Goal: Entertainment & Leisure: Consume media (video, audio)

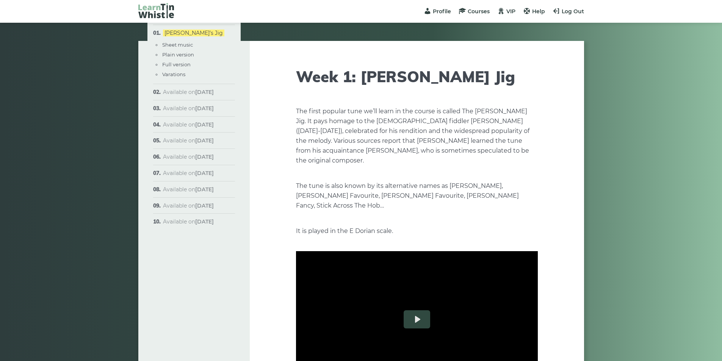
scroll to position [114, 0]
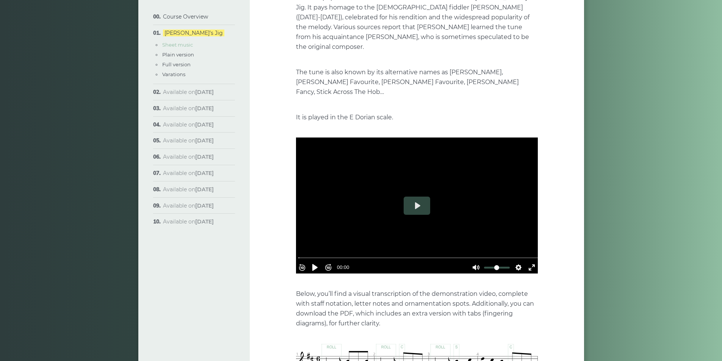
click at [173, 44] on link "Sheet music" at bounding box center [177, 45] width 31 height 6
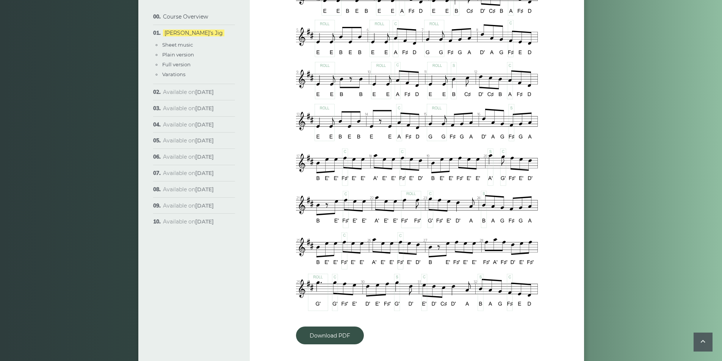
scroll to position [546, 0]
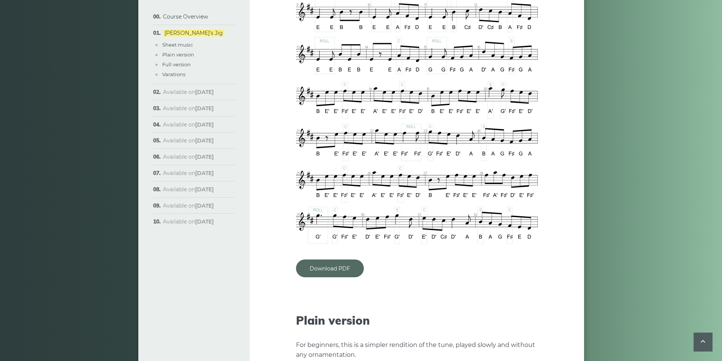
click at [339, 259] on link "Download PDF" at bounding box center [330, 268] width 68 height 18
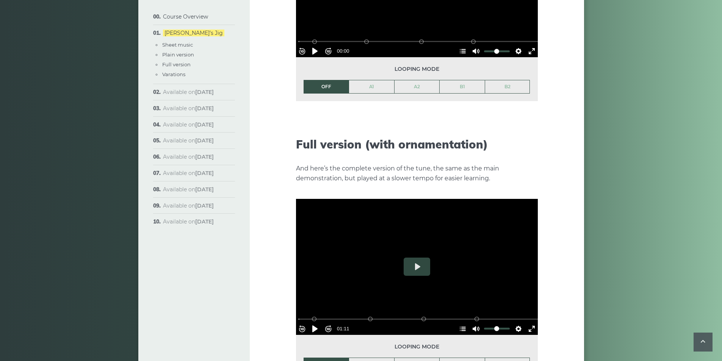
scroll to position [1001, 0]
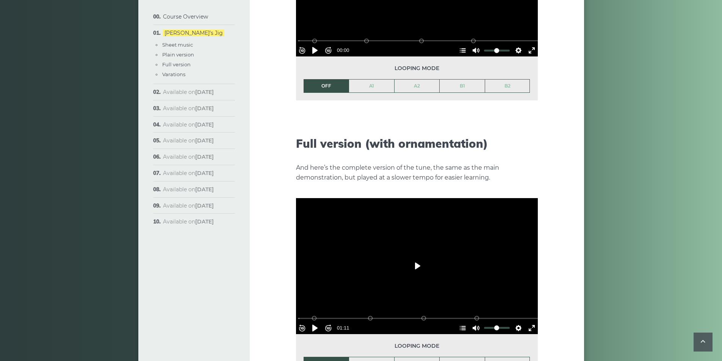
click at [414, 257] on button "Play" at bounding box center [416, 266] width 27 height 18
click at [514, 322] on button "Settings" at bounding box center [518, 328] width 12 height 12
click at [506, 303] on button "Speed Normal" at bounding box center [497, 309] width 52 height 12
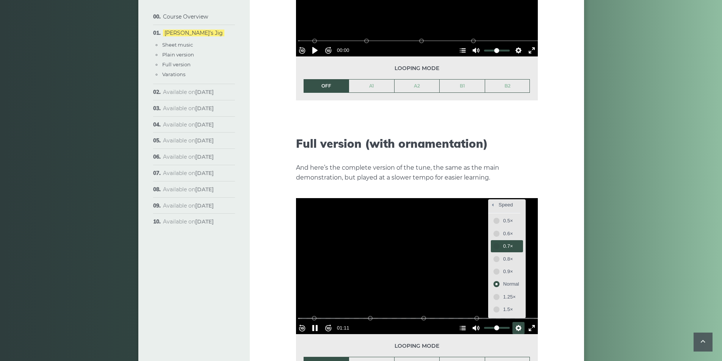
click at [493, 240] on button "0.7×" at bounding box center [506, 246] width 32 height 12
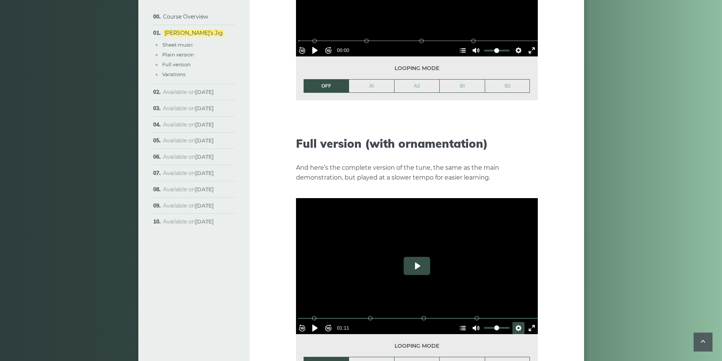
click at [419, 261] on button "Play" at bounding box center [416, 266] width 27 height 18
click at [513, 322] on button "Settings" at bounding box center [518, 328] width 12 height 12
click at [516, 303] on button "Speed 0.7×" at bounding box center [500, 309] width 46 height 12
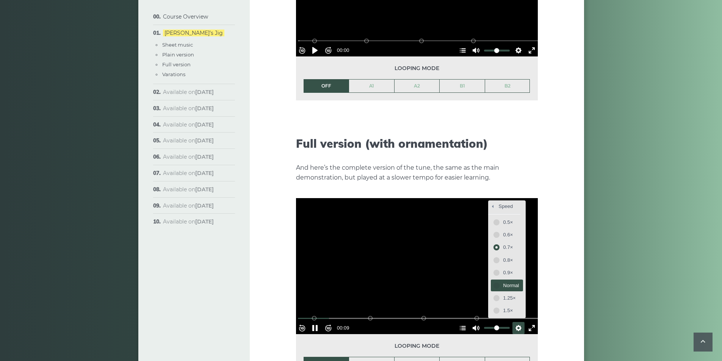
click at [503, 281] on span "Normal" at bounding box center [511, 285] width 16 height 8
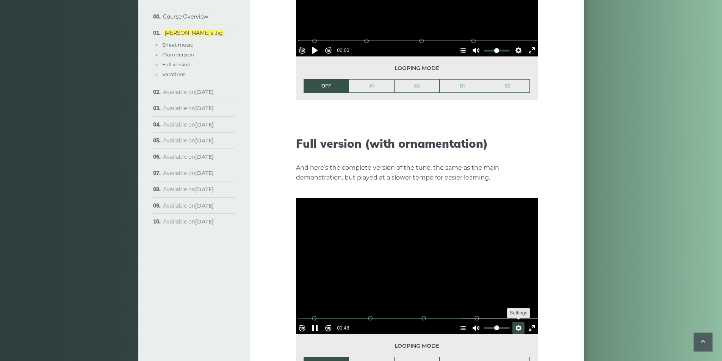
click at [516, 322] on button "Settings" at bounding box center [518, 328] width 12 height 12
click at [515, 303] on button "Speed Normal" at bounding box center [497, 309] width 52 height 12
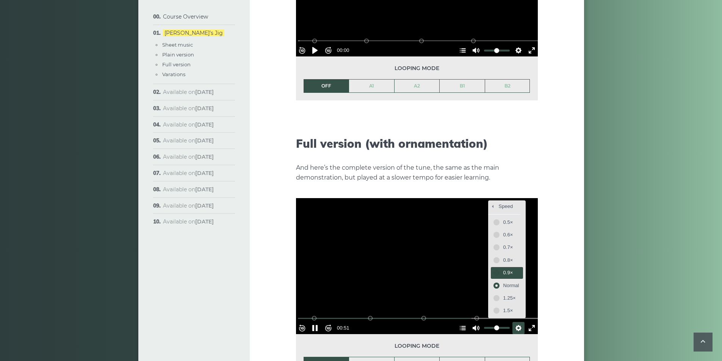
click at [503, 269] on span "0.9×" at bounding box center [511, 273] width 16 height 8
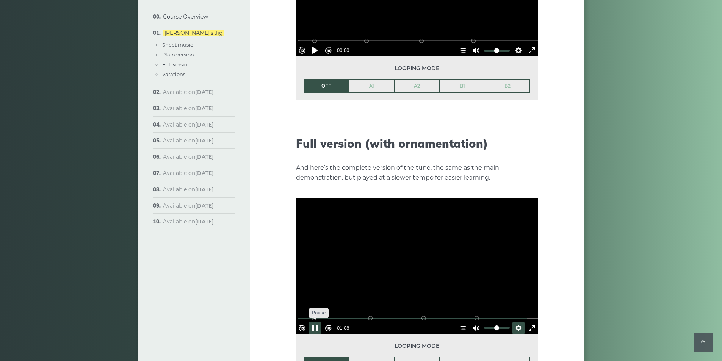
click at [317, 322] on button "Pause Play" at bounding box center [315, 328] width 12 height 12
type input "****"
